Goal: Information Seeking & Learning: Learn about a topic

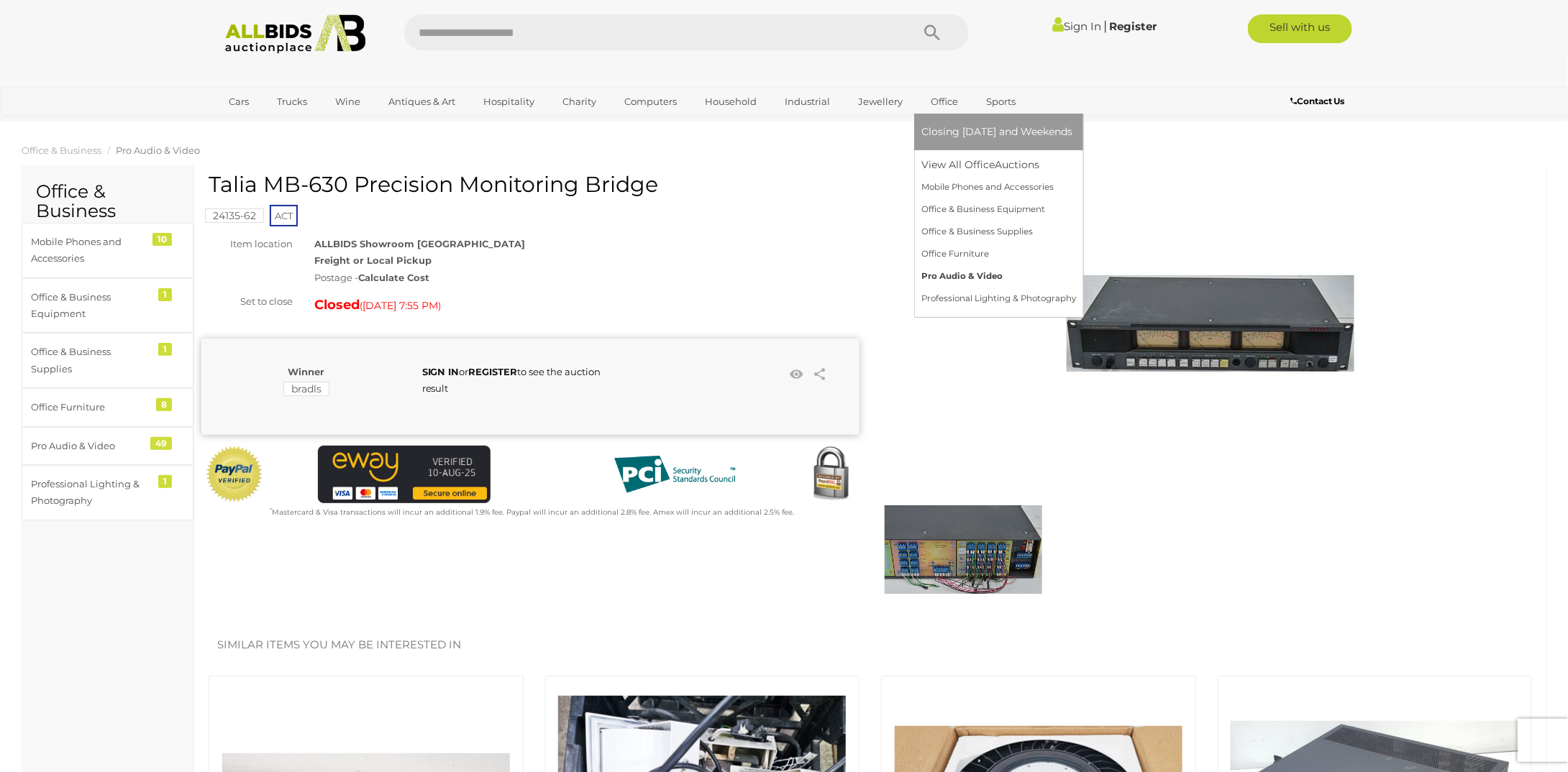
click at [963, 276] on link "Pro Audio & Video" at bounding box center [999, 277] width 155 height 22
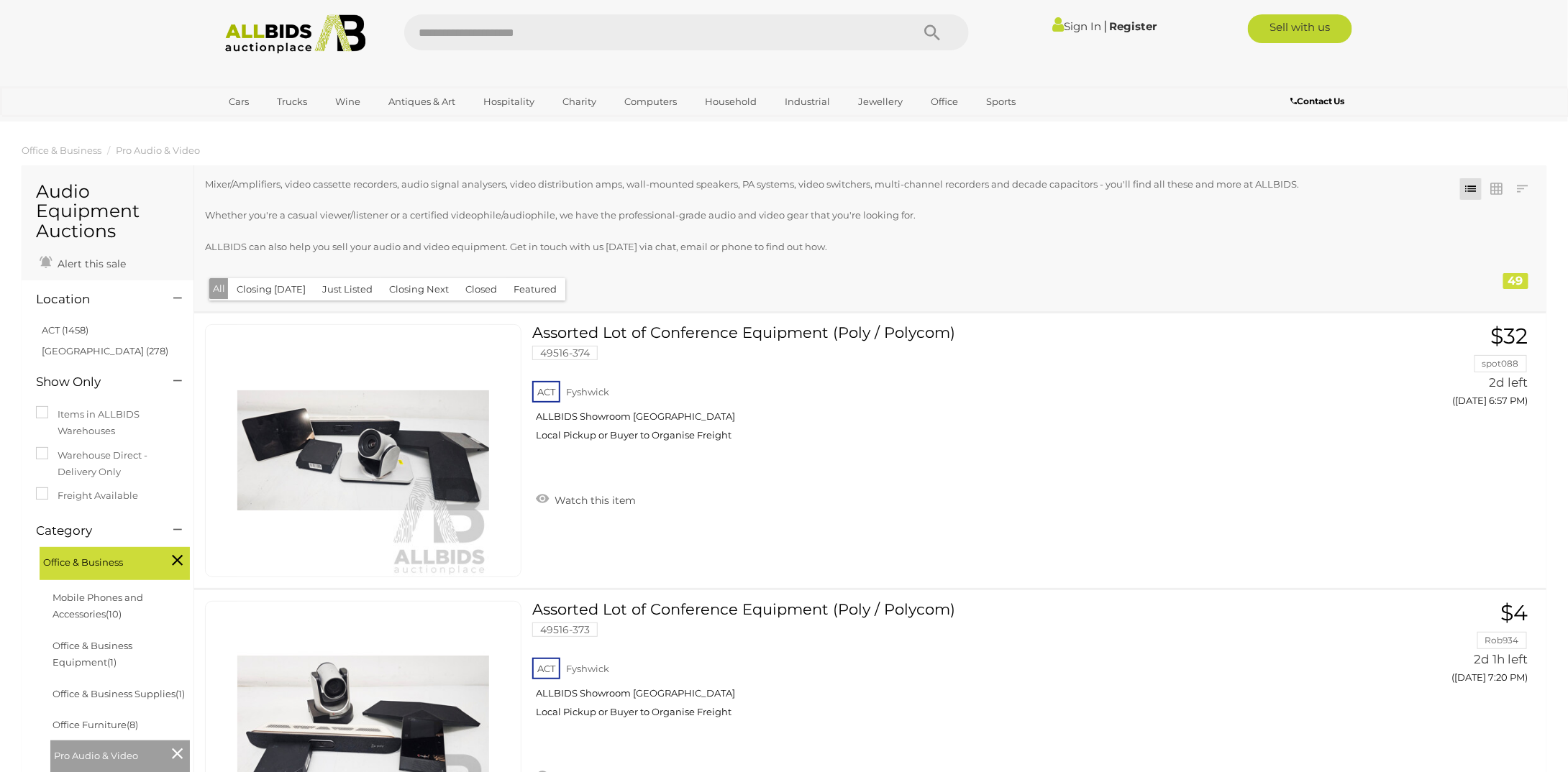
scroll to position [72, 0]
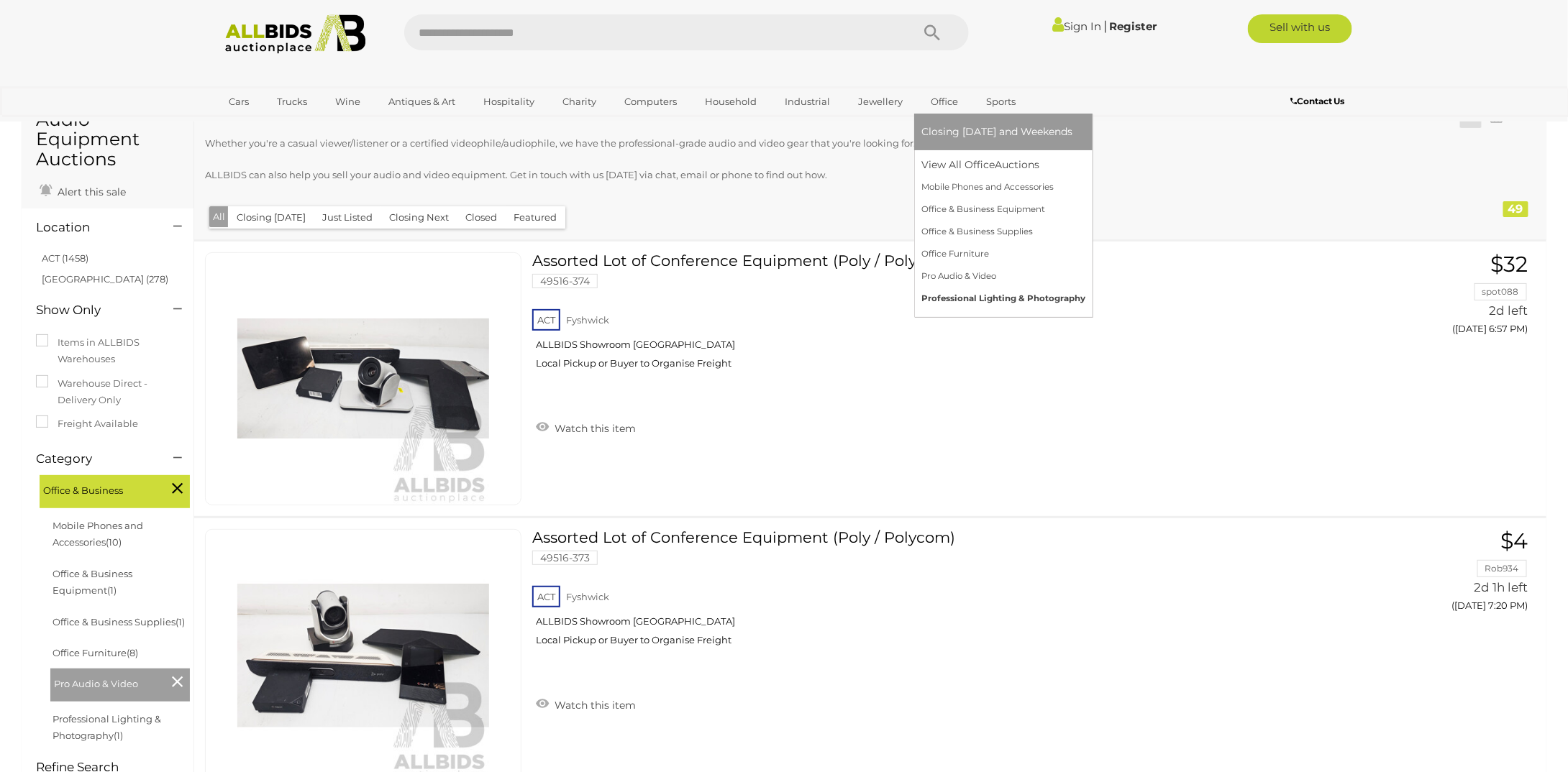
click at [964, 299] on link "Professional Lighting & Photography" at bounding box center [1003, 299] width 164 height 22
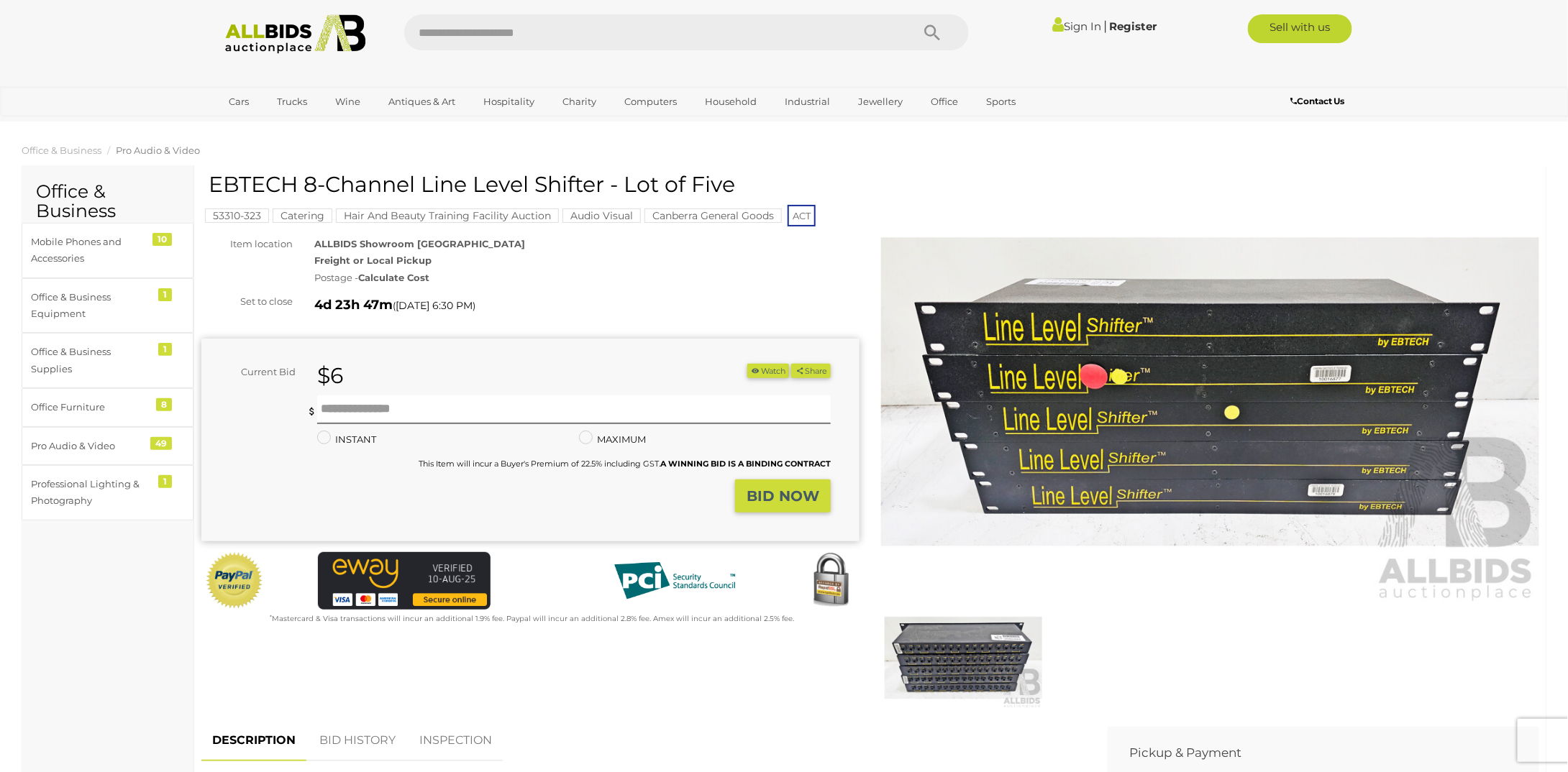
click at [929, 673] on img at bounding box center [963, 658] width 157 height 101
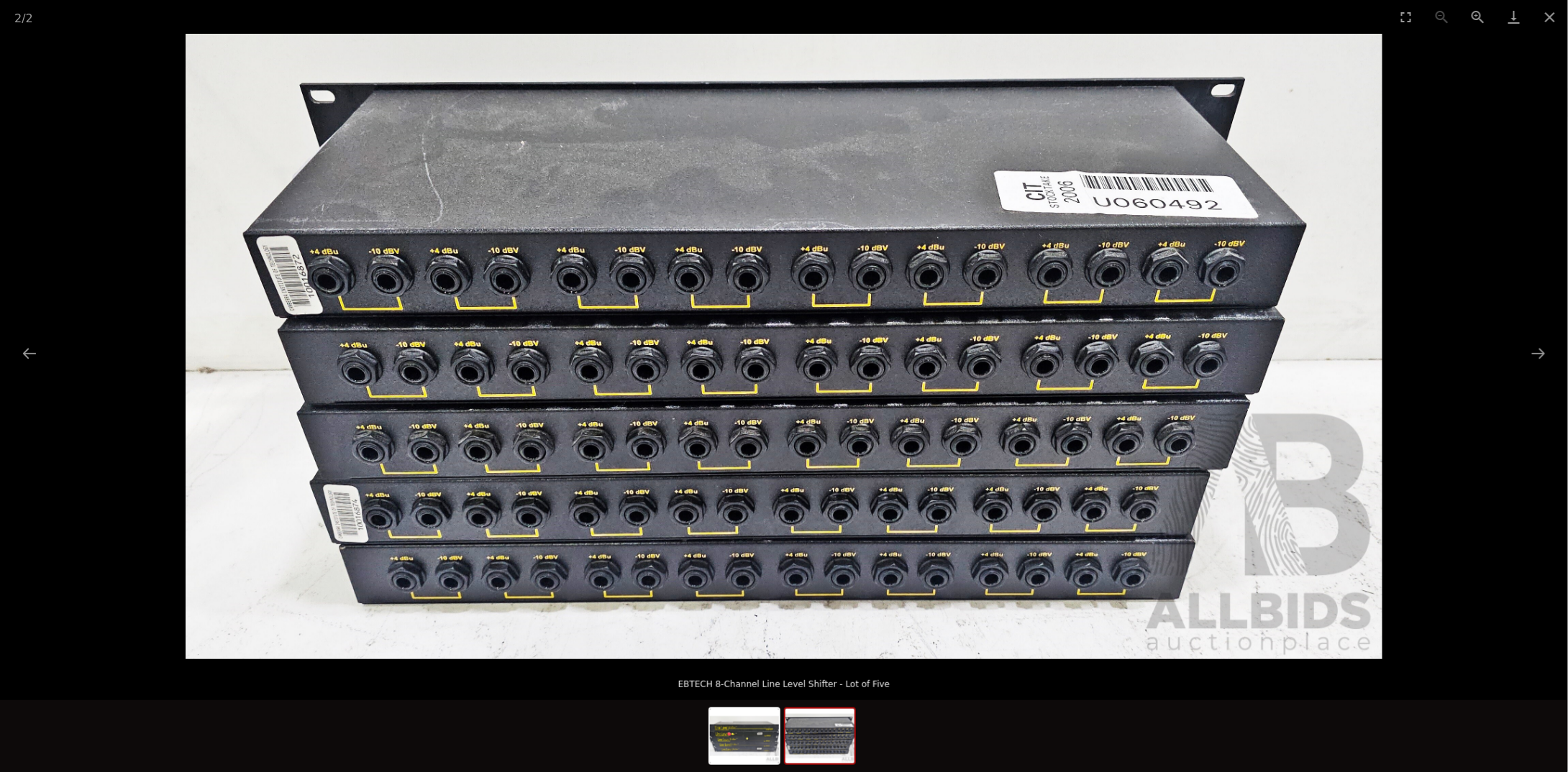
click at [824, 725] on img at bounding box center [820, 736] width 69 height 55
click at [718, 742] on img at bounding box center [744, 736] width 69 height 55
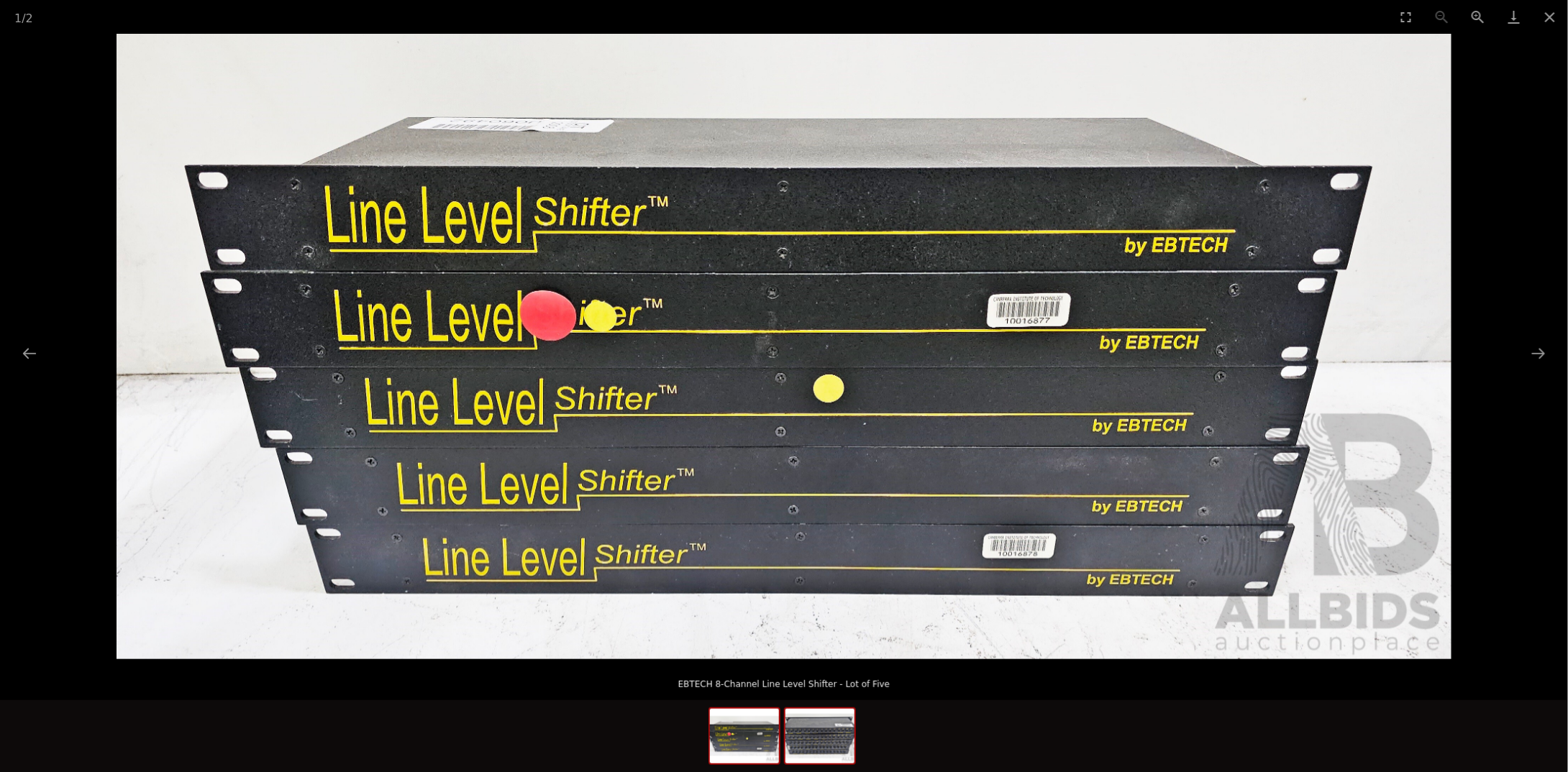
click at [821, 754] on img at bounding box center [820, 736] width 69 height 55
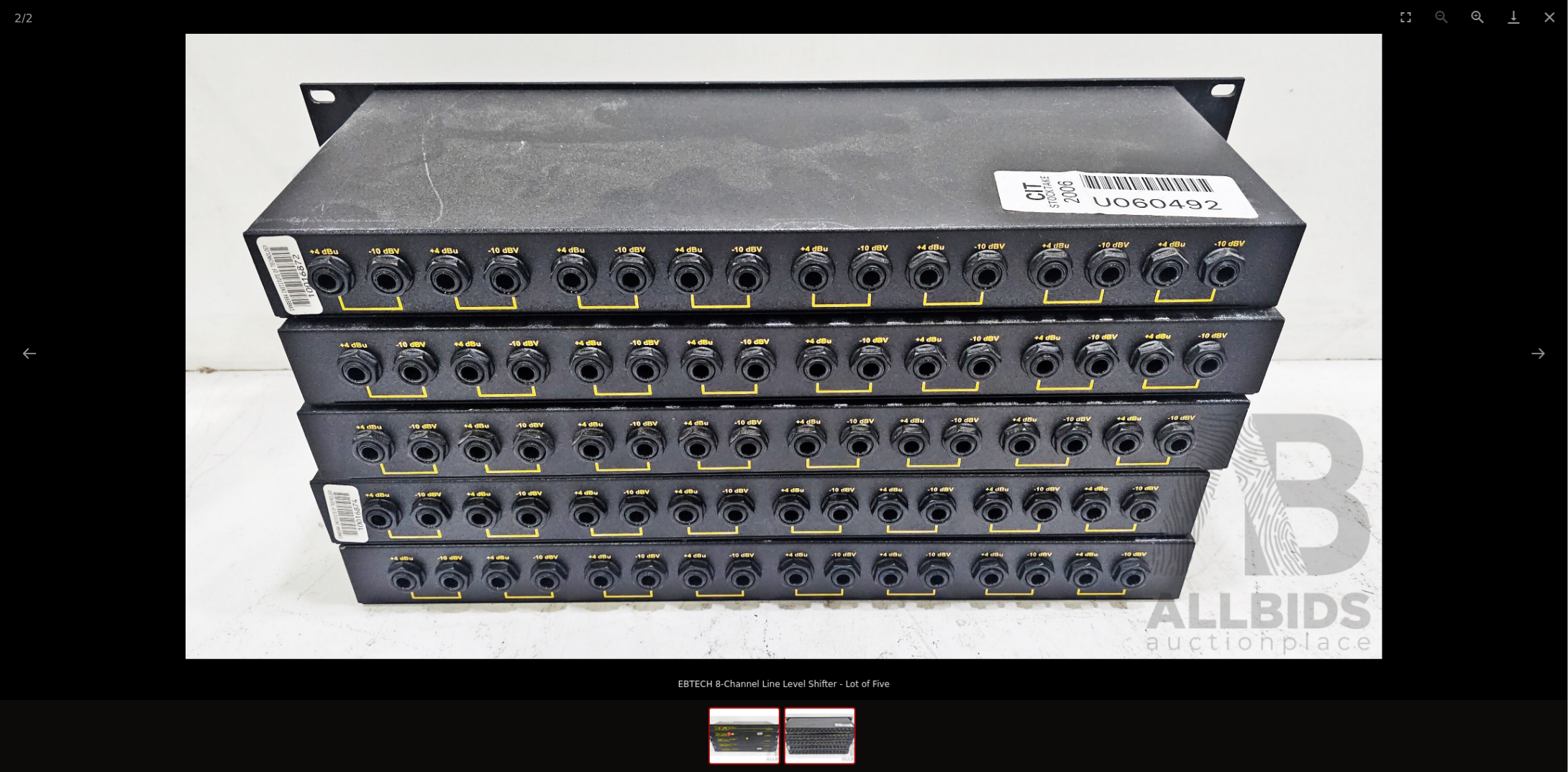
click at [740, 729] on img at bounding box center [744, 736] width 69 height 55
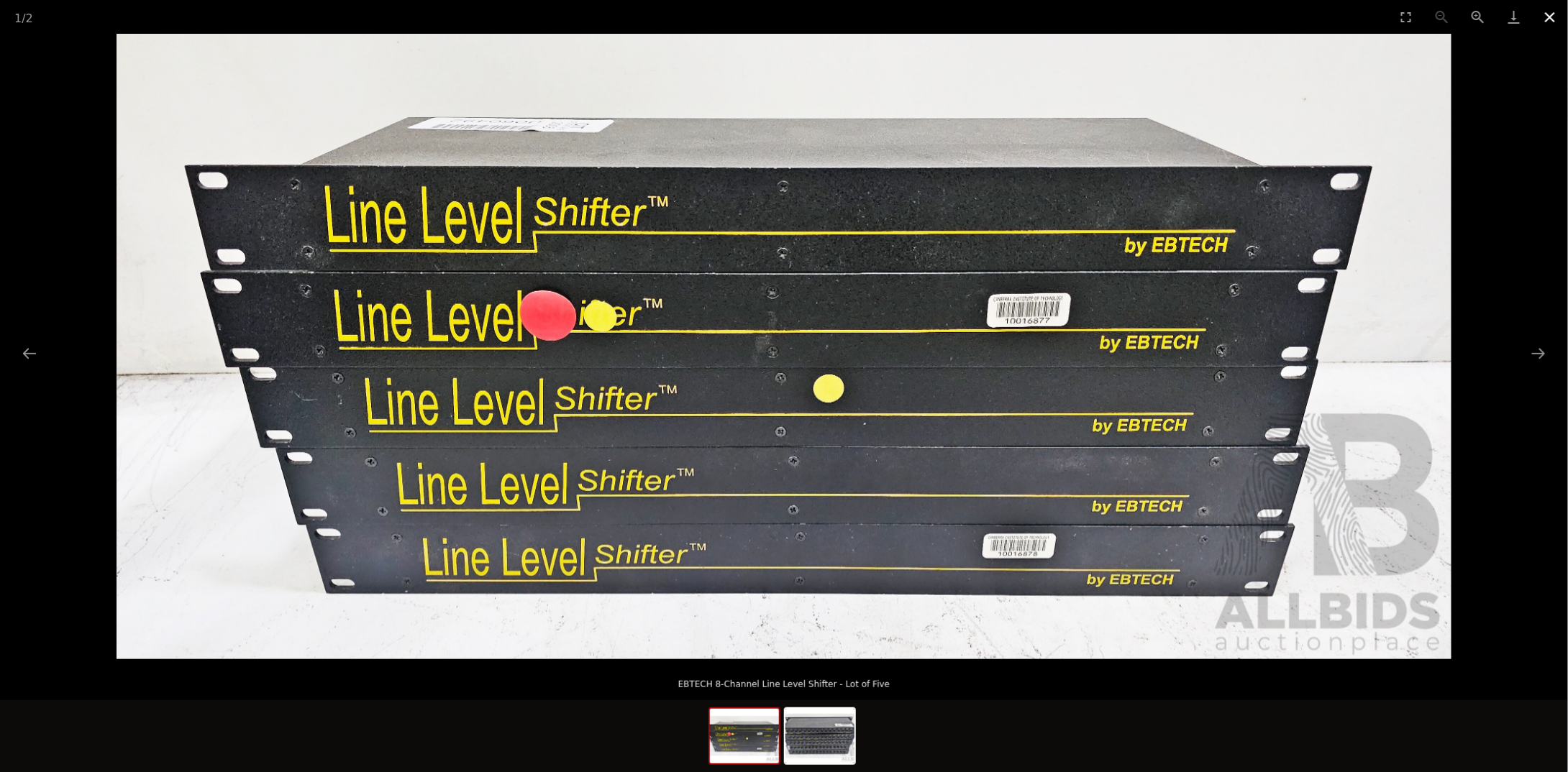
click at [1554, 20] on button "Close gallery" at bounding box center [1549, 17] width 36 height 34
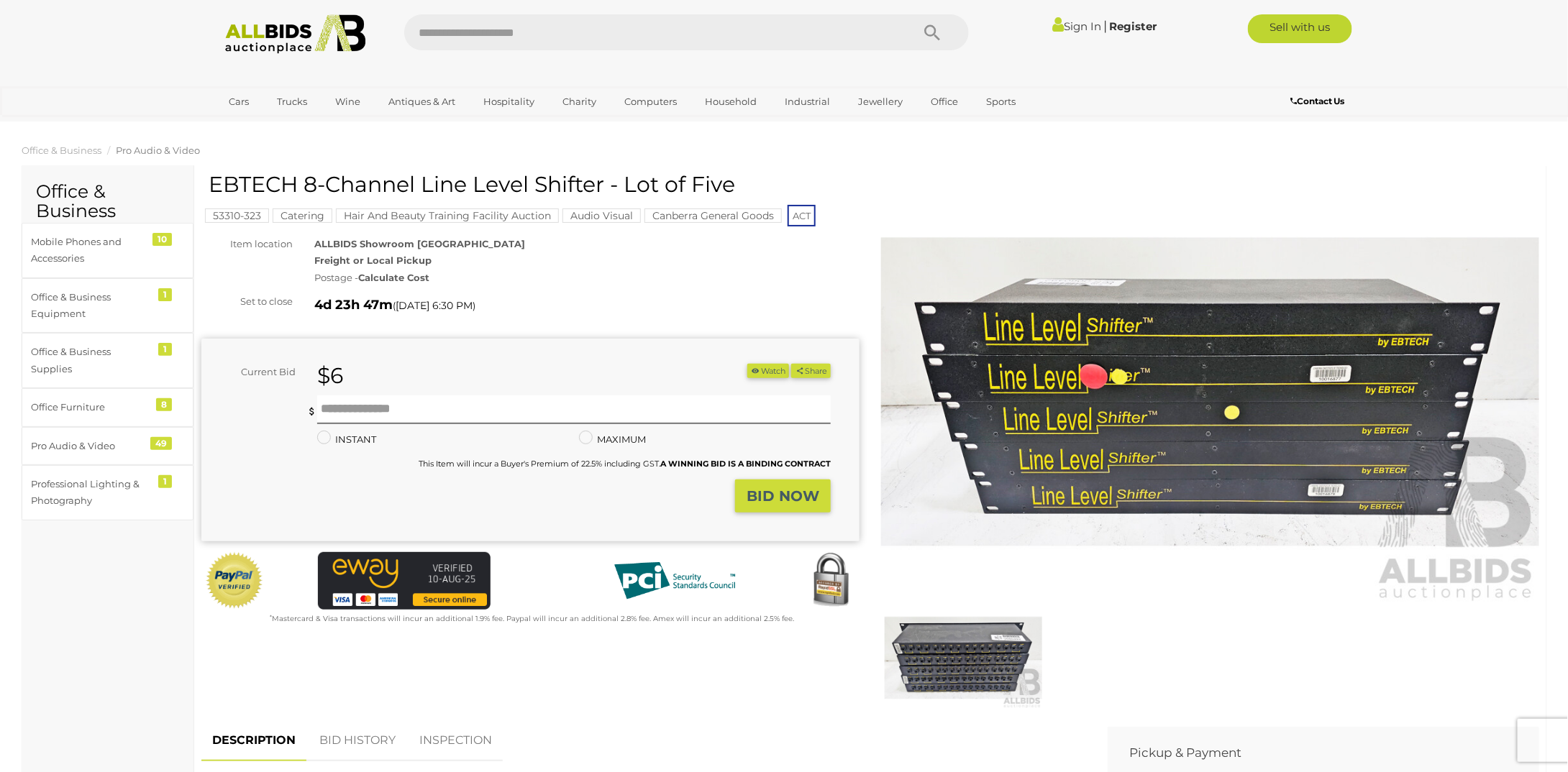
click at [986, 653] on img at bounding box center [963, 658] width 157 height 101
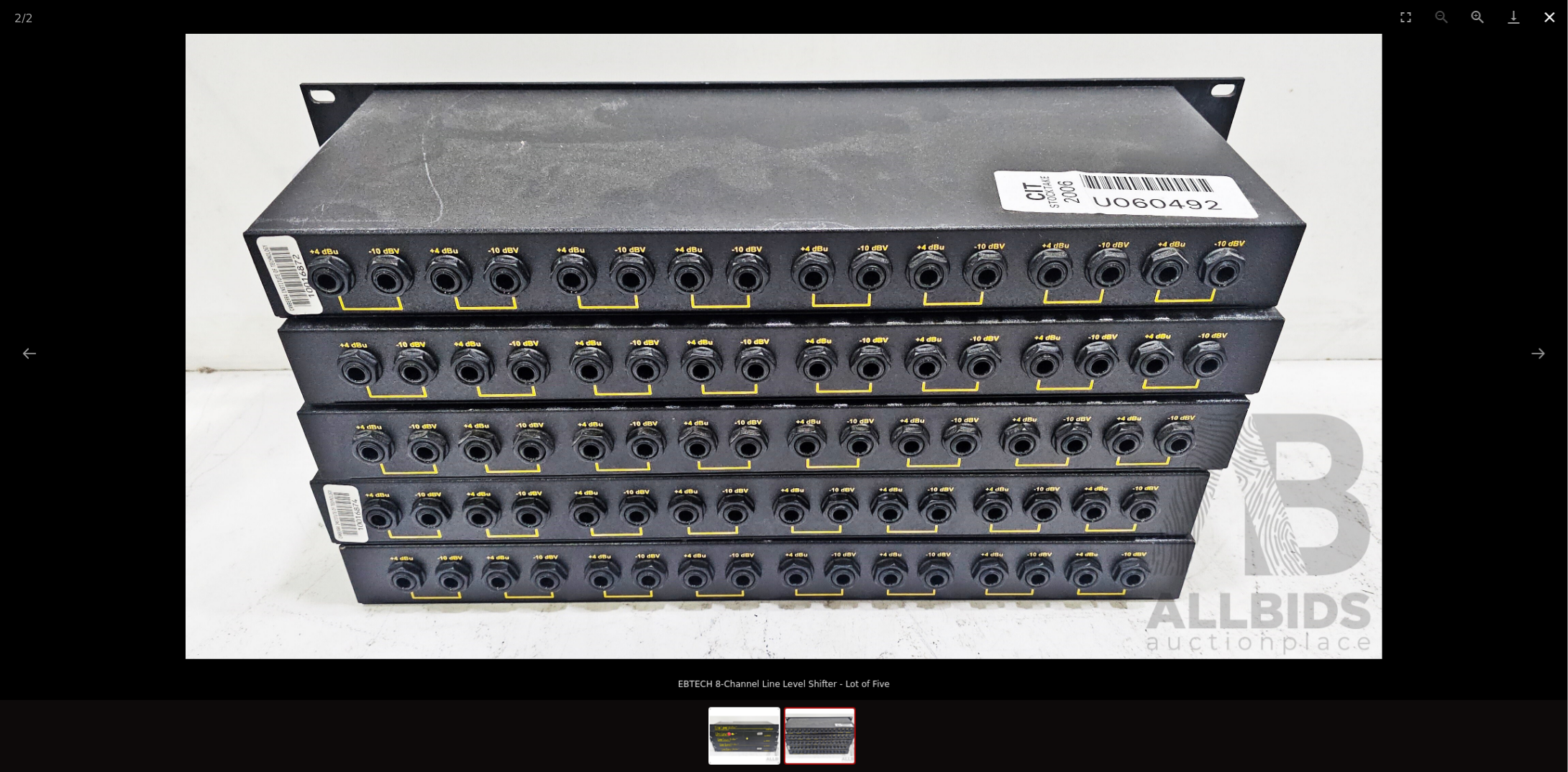
click at [1550, 20] on button "Close gallery" at bounding box center [1549, 17] width 36 height 34
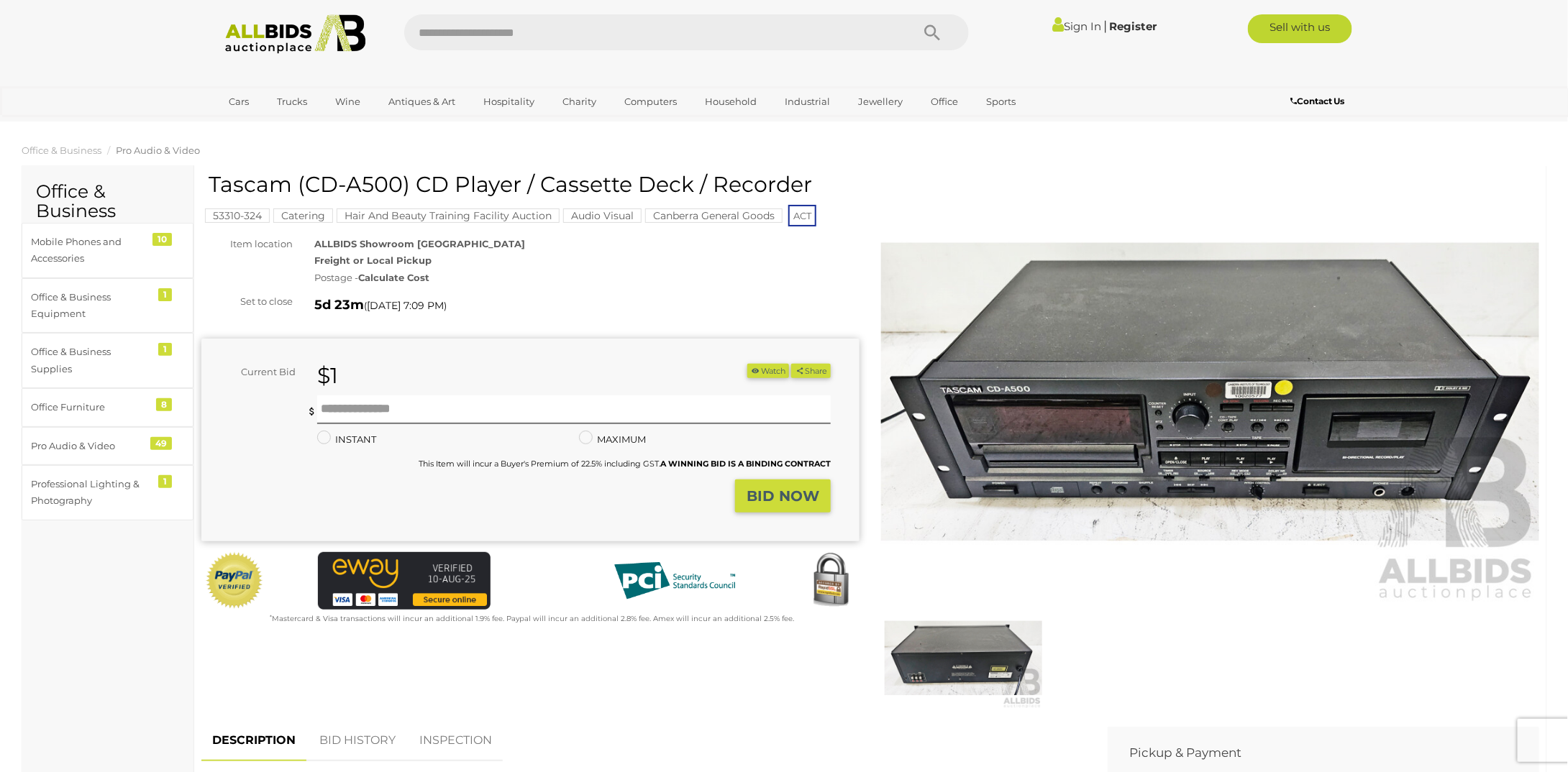
click at [998, 625] on img at bounding box center [963, 658] width 157 height 101
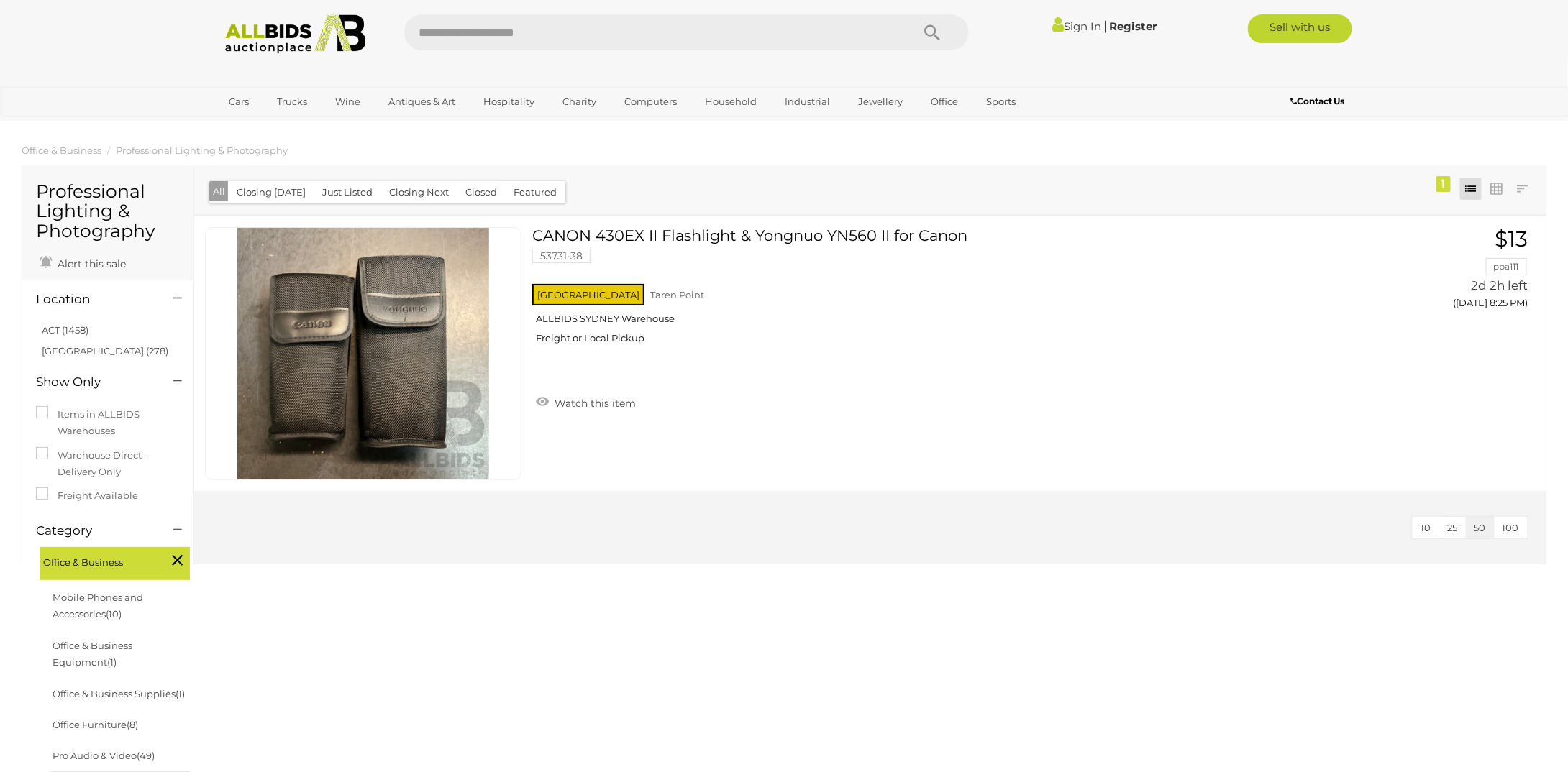
drag, startPoint x: 458, startPoint y: 32, endPoint x: 461, endPoint y: 25, distance: 7.6
click at [459, 29] on input "text" at bounding box center [650, 32] width 493 height 36
type input "******"
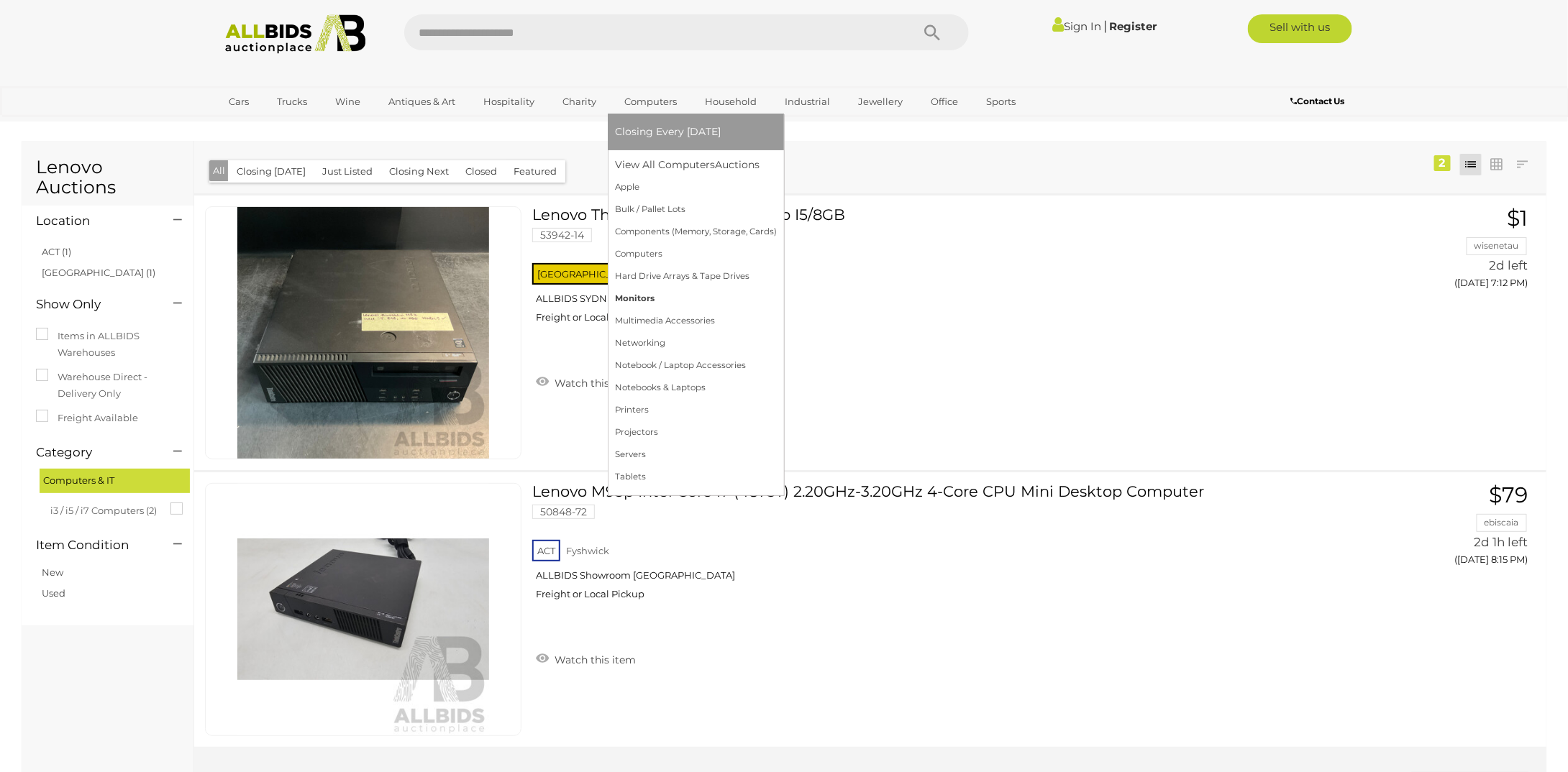
click at [642, 301] on link "Monitors" at bounding box center [695, 299] width 162 height 22
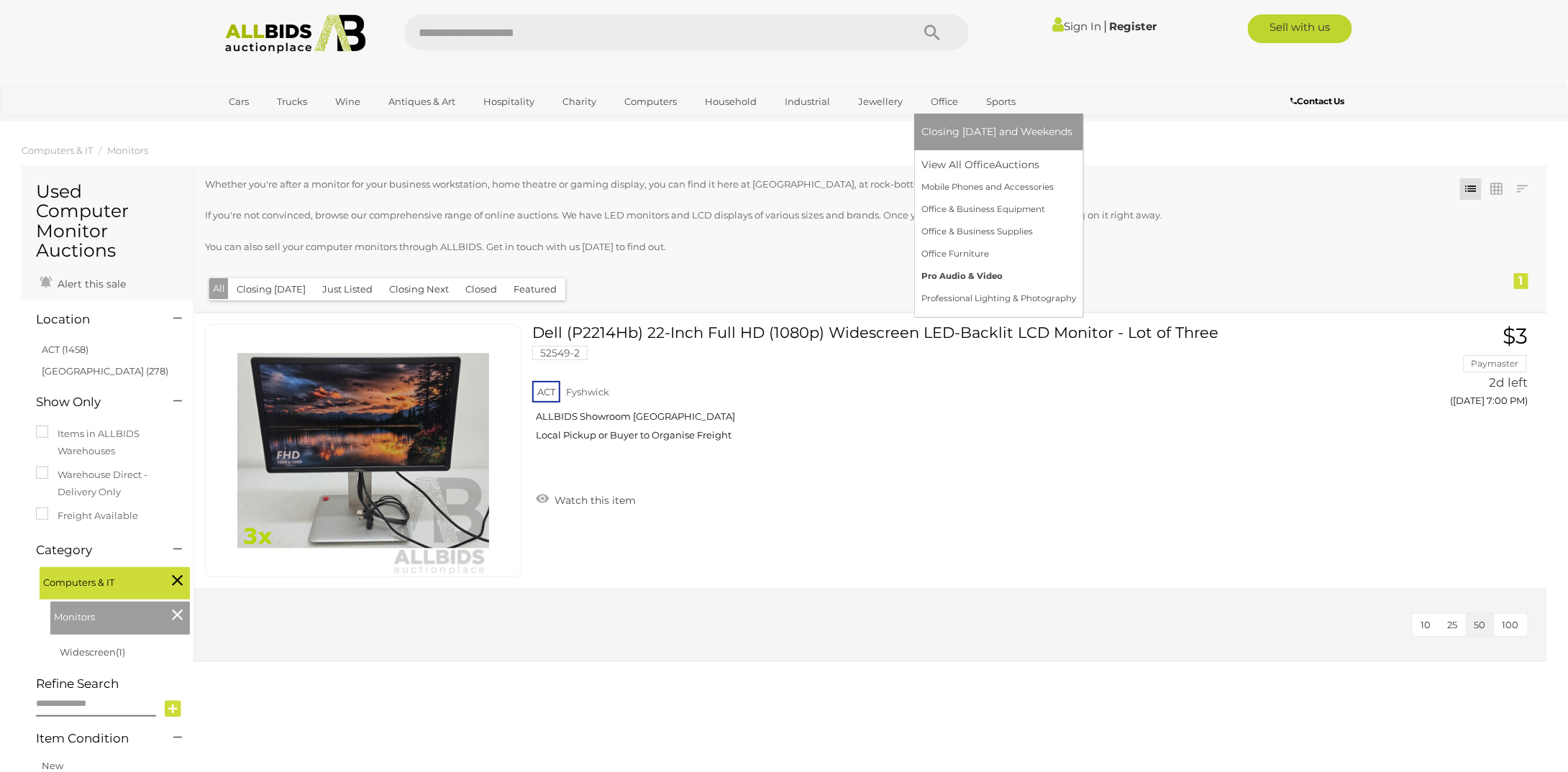
click at [951, 282] on link "Pro Audio & Video" at bounding box center [999, 277] width 155 height 22
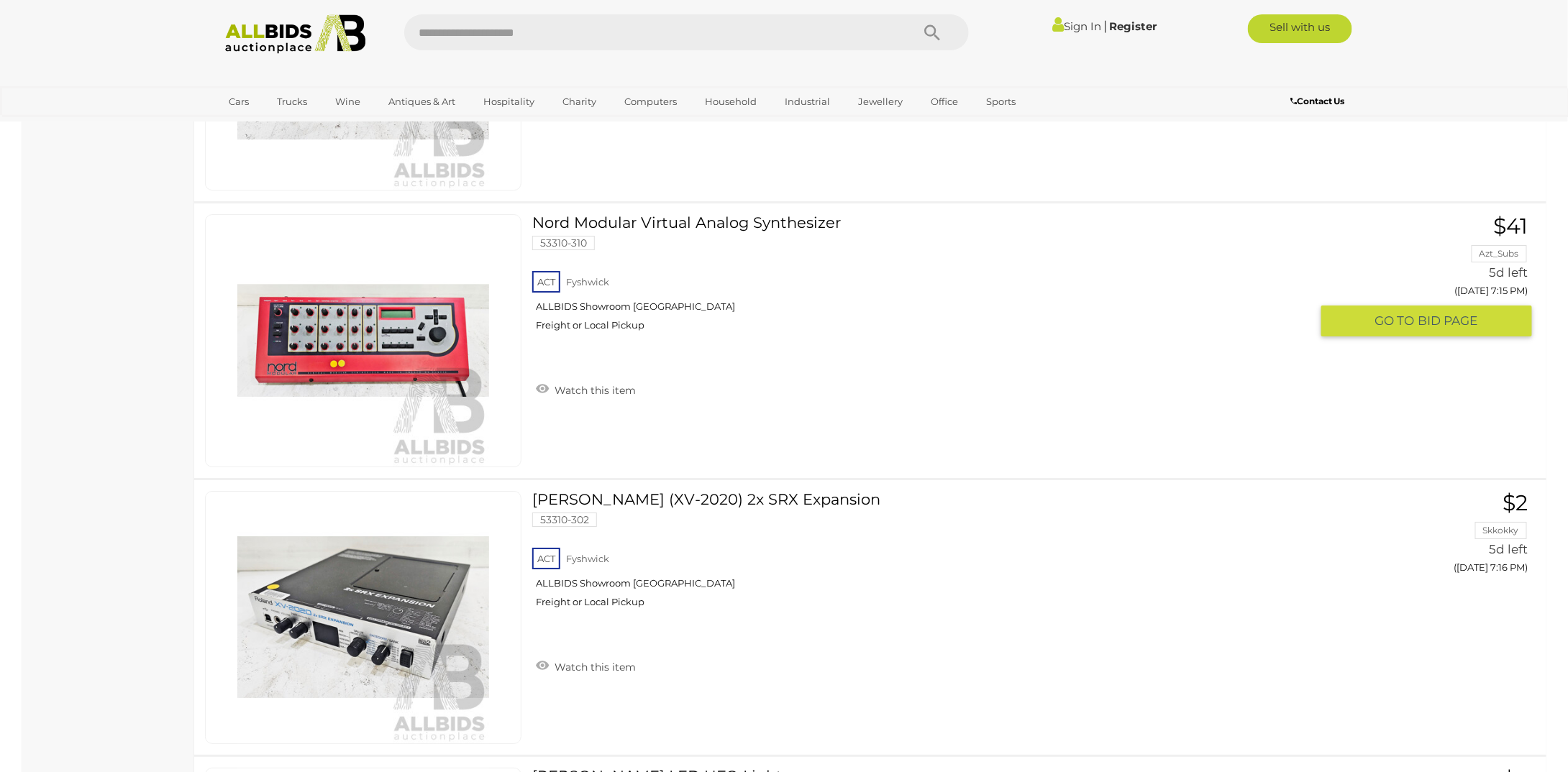
scroll to position [8026, 0]
